Goal: Task Accomplishment & Management: Use online tool/utility

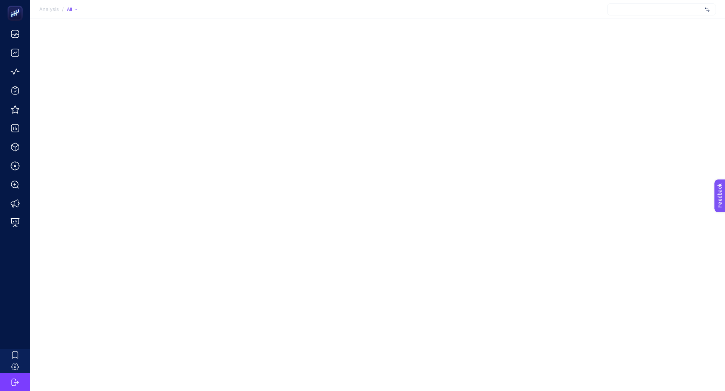
click at [630, 15] on div at bounding box center [661, 9] width 109 height 12
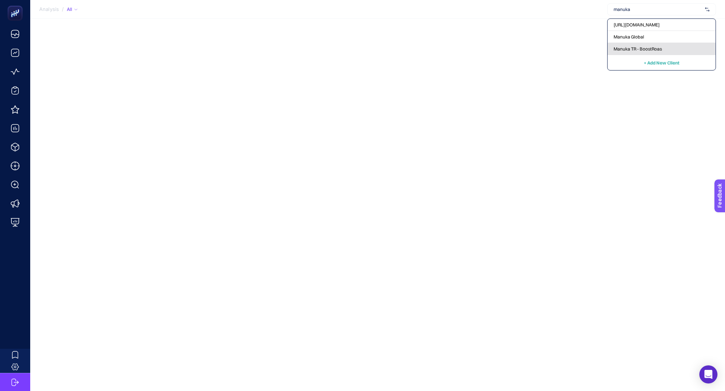
type input "manuka"
click at [634, 52] on div "Manuka TR - BoostRoas" at bounding box center [661, 49] width 108 height 12
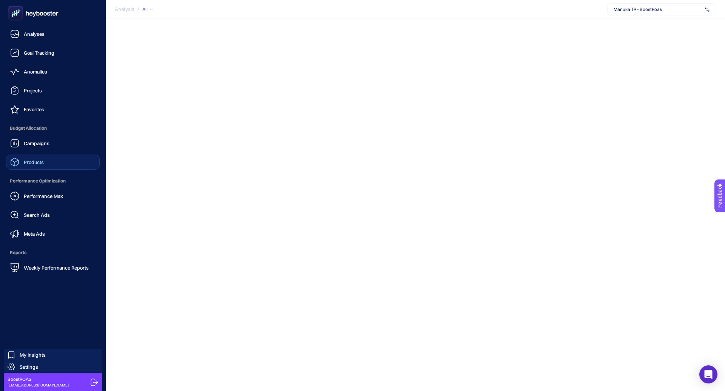
click at [52, 158] on link "Products" at bounding box center [53, 162] width 94 height 15
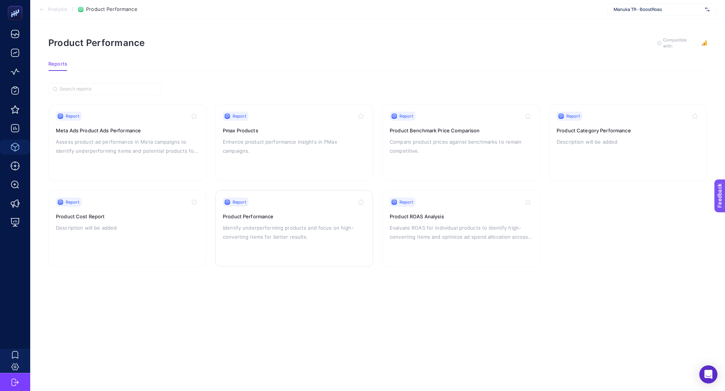
click at [291, 226] on p "Identify underperforming products and focus on high-converting items for better…" at bounding box center [294, 232] width 143 height 18
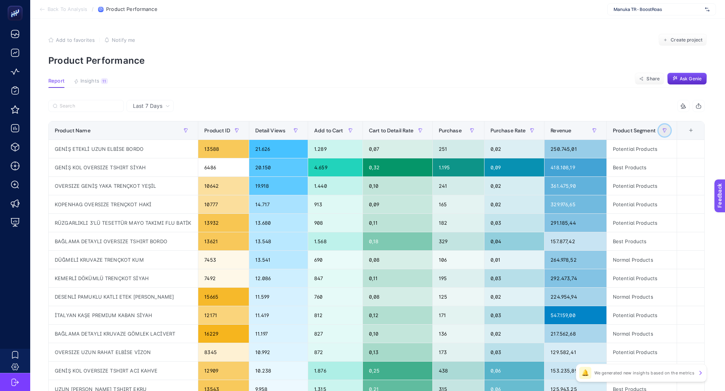
click at [667, 129] on icon "button" at bounding box center [664, 130] width 5 height 5
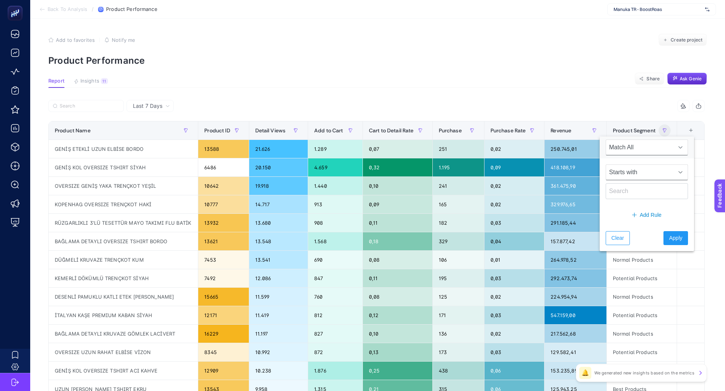
click at [625, 172] on span "Starts with" at bounding box center [639, 172] width 67 height 15
click at [625, 201] on li "Contains" at bounding box center [642, 205] width 74 height 15
click at [622, 200] on div "Contains" at bounding box center [646, 182] width 94 height 47
click at [622, 194] on input "text" at bounding box center [646, 191] width 82 height 16
type input "Po"
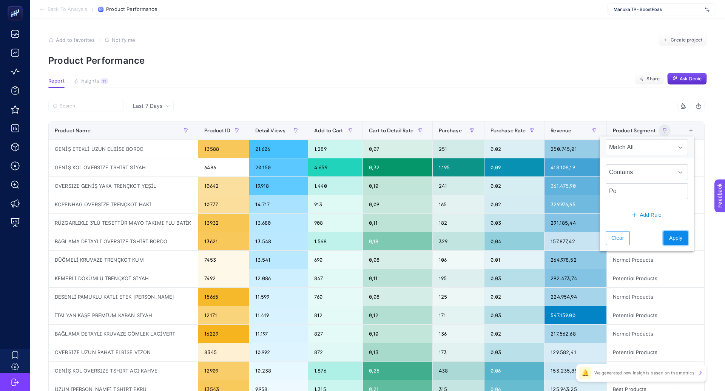
click at [663, 236] on button "Apply" at bounding box center [675, 238] width 25 height 14
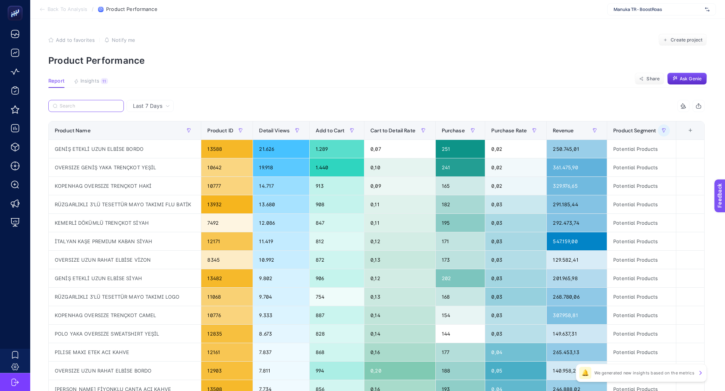
click at [105, 108] on input "Search" at bounding box center [90, 106] width 60 height 6
paste input "İTALYAN KAŞE PREMIUM KABAN SİYAH"
type input "İTALYAN KAŞE PREMIUM KABAN SİYAH"
paste input "Pliseli Etek Gülkurusu"
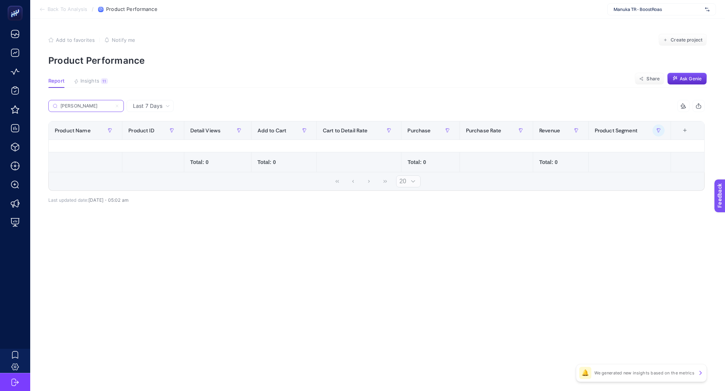
drag, startPoint x: 86, startPoint y: 105, endPoint x: 41, endPoint y: 105, distance: 44.5
click at [41, 105] on article "Add to favorites false Notify me Create project Product Performance Report Insi…" at bounding box center [377, 205] width 694 height 373
type input "i"
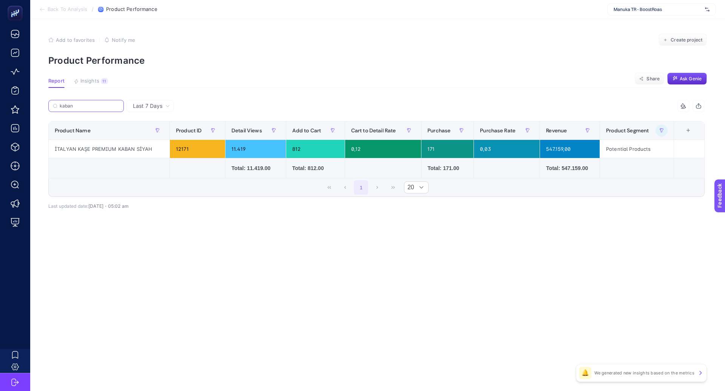
click at [116, 104] on input "kaban" at bounding box center [90, 106] width 60 height 6
type input "kaban"
click at [119, 105] on icon at bounding box center [117, 106] width 5 height 5
click at [112, 105] on input "kaban" at bounding box center [85, 106] width 51 height 6
